Goal: Communication & Community: Answer question/provide support

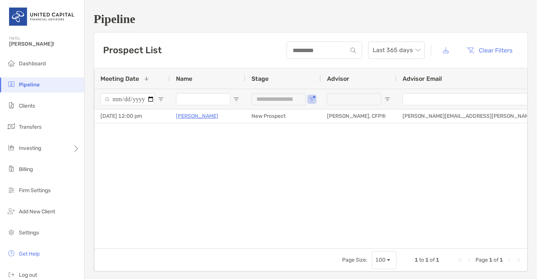
click at [237, 99] on span "Open Filter Menu" at bounding box center [236, 99] width 6 height 6
click at [311, 102] on div "**********" at bounding box center [283, 99] width 76 height 20
click at [311, 100] on span "Open Filter Menu" at bounding box center [312, 99] width 6 height 6
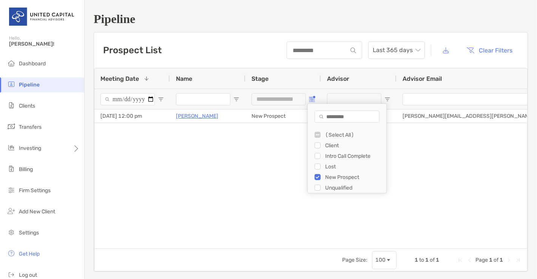
click at [311, 100] on span "Open Filter Menu" at bounding box center [312, 99] width 6 height 6
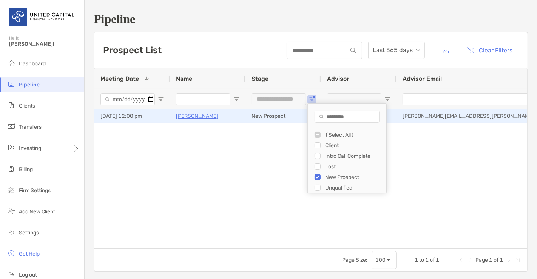
click at [193, 115] on p "[PERSON_NAME]" at bounding box center [197, 115] width 42 height 9
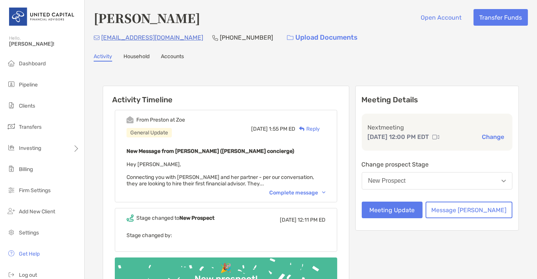
click at [310, 196] on div "From [PERSON_NAME] at [PERSON_NAME] General Update [DATE] 1:55 PM ED Reply New …" at bounding box center [226, 156] width 222 height 93
click at [306, 188] on div "From [PERSON_NAME] at [PERSON_NAME] General Update [DATE] 1:55 PM ED Reply New …" at bounding box center [226, 156] width 222 height 93
click at [308, 194] on div "Complete message" at bounding box center [297, 193] width 56 height 6
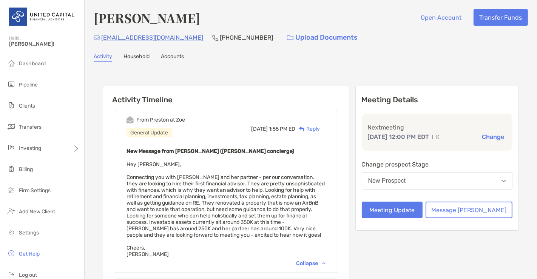
click at [233, 53] on div "Activity Household Accounts" at bounding box center [311, 57] width 434 height 8
drag, startPoint x: 173, startPoint y: 37, endPoint x: 100, endPoint y: 39, distance: 72.9
click at [100, 39] on div "[EMAIL_ADDRESS][DOMAIN_NAME] [PHONE_NUMBER] Upload Documents" at bounding box center [311, 37] width 434 height 16
copy div "[EMAIL_ADDRESS][DOMAIN_NAME]"
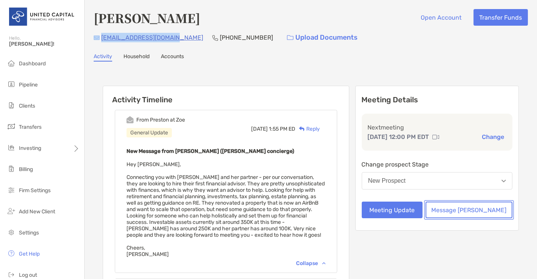
click at [459, 205] on button "Message [PERSON_NAME]" at bounding box center [469, 210] width 87 height 17
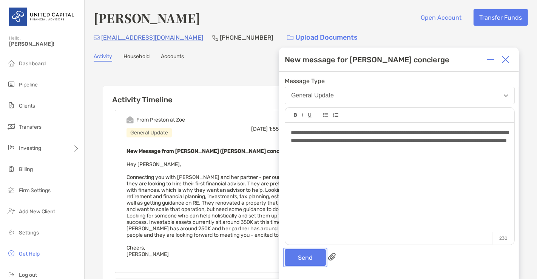
click at [292, 253] on button "Send" at bounding box center [305, 257] width 41 height 17
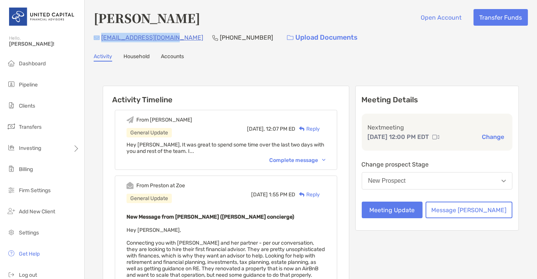
drag, startPoint x: 173, startPoint y: 38, endPoint x: 100, endPoint y: 40, distance: 72.5
click at [100, 40] on div "[EMAIL_ADDRESS][DOMAIN_NAME] [PHONE_NUMBER] Upload Documents" at bounding box center [311, 37] width 434 height 16
click at [173, 40] on div "[EMAIL_ADDRESS][DOMAIN_NAME] [PHONE_NUMBER] Upload Documents" at bounding box center [311, 37] width 434 height 16
drag, startPoint x: 173, startPoint y: 37, endPoint x: 102, endPoint y: 37, distance: 71.7
click at [102, 37] on div "[EMAIL_ADDRESS][DOMAIN_NAME] [PHONE_NUMBER] Upload Documents" at bounding box center [311, 37] width 434 height 16
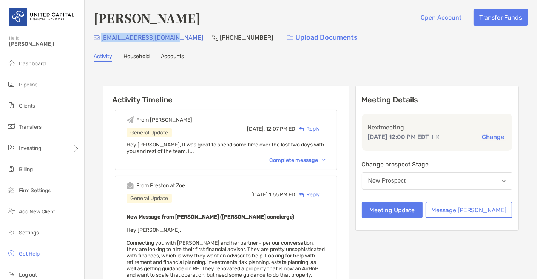
copy p "[EMAIL_ADDRESS][DOMAIN_NAME]"
